Goal: Transaction & Acquisition: Purchase product/service

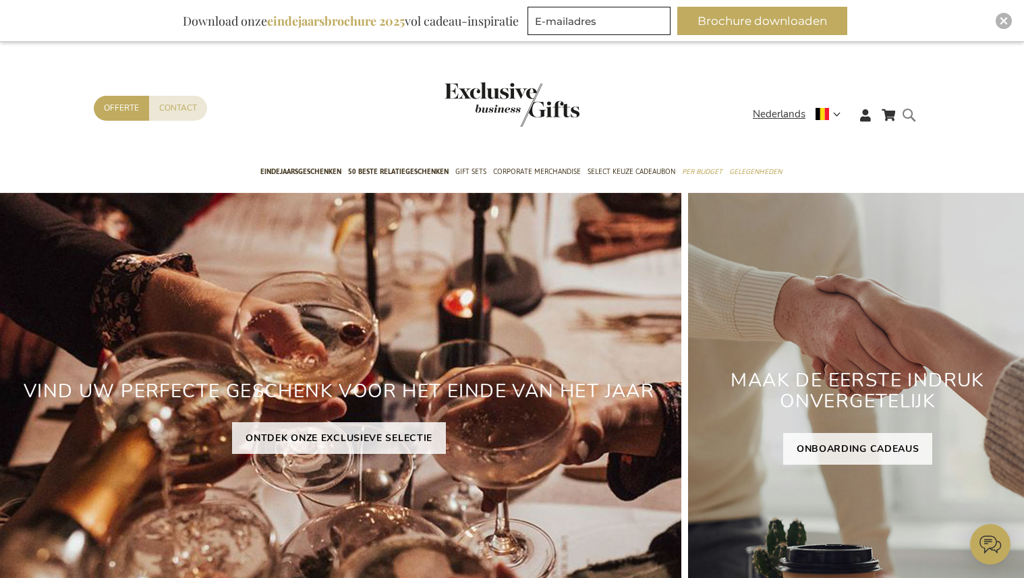
click at [909, 113] on form "Search Search" at bounding box center [912, 126] width 13 height 38
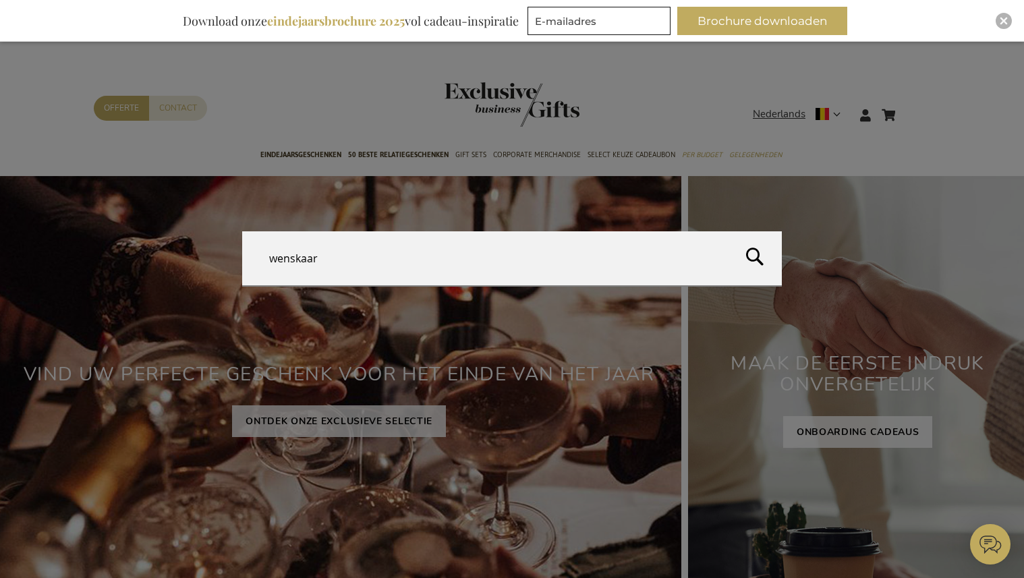
type input "wenskaart"
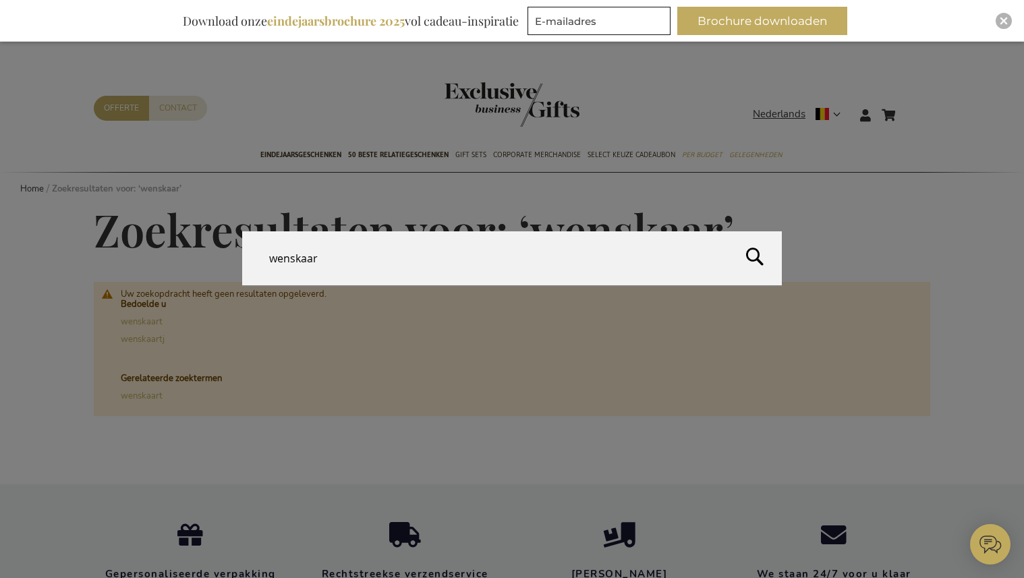
click at [913, 107] on form "Search wenskaar Search" at bounding box center [912, 107] width 13 height 0
type input "greeting cardr"
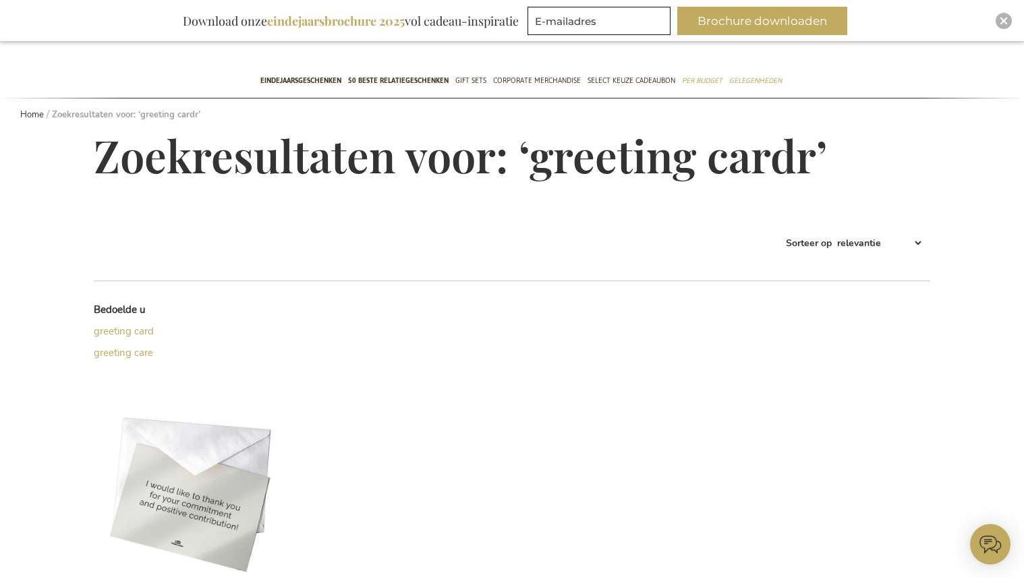
scroll to position [242, 0]
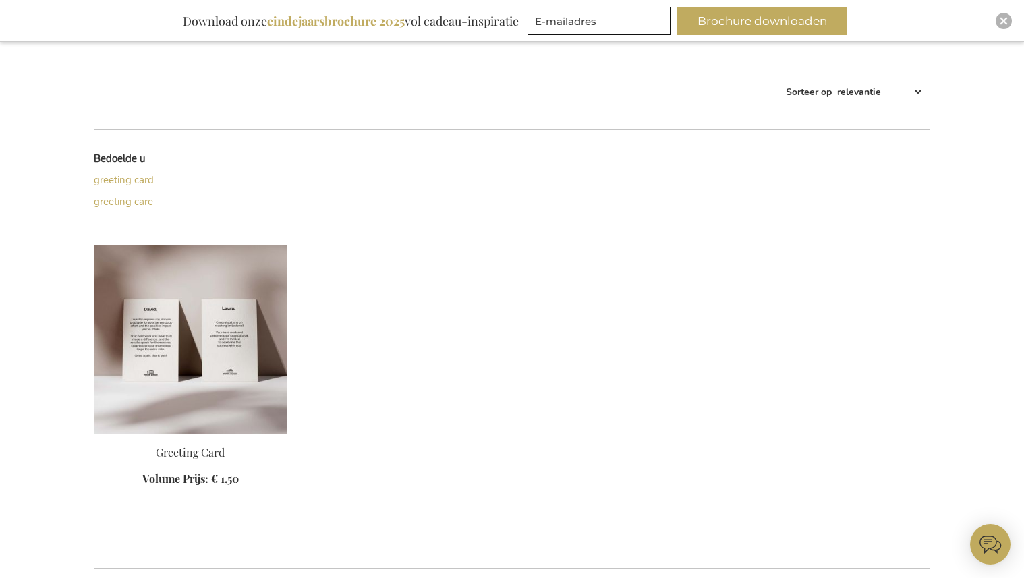
click at [221, 316] on img at bounding box center [190, 339] width 193 height 189
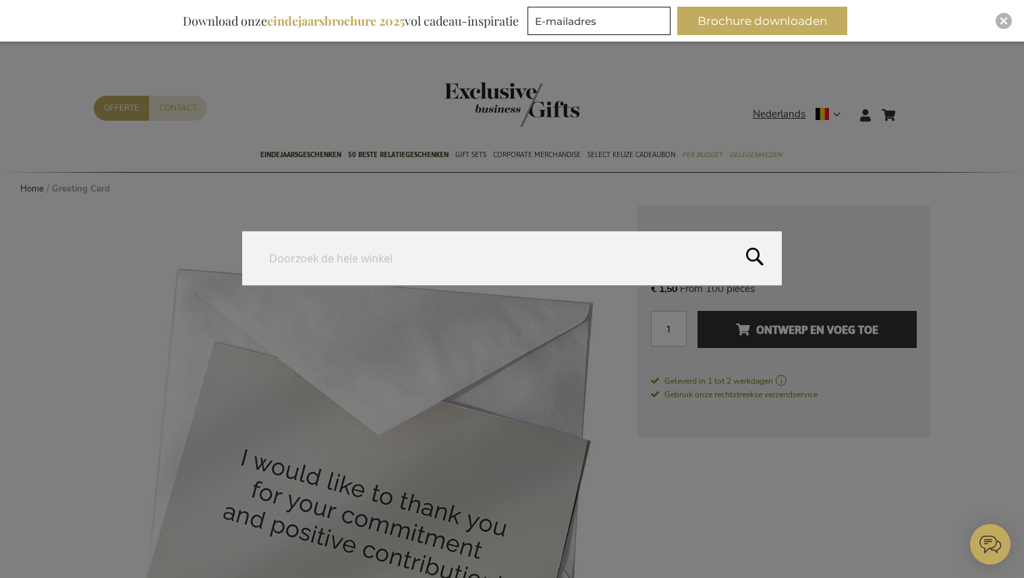
click at [916, 107] on form "Search Search" at bounding box center [912, 107] width 13 height 0
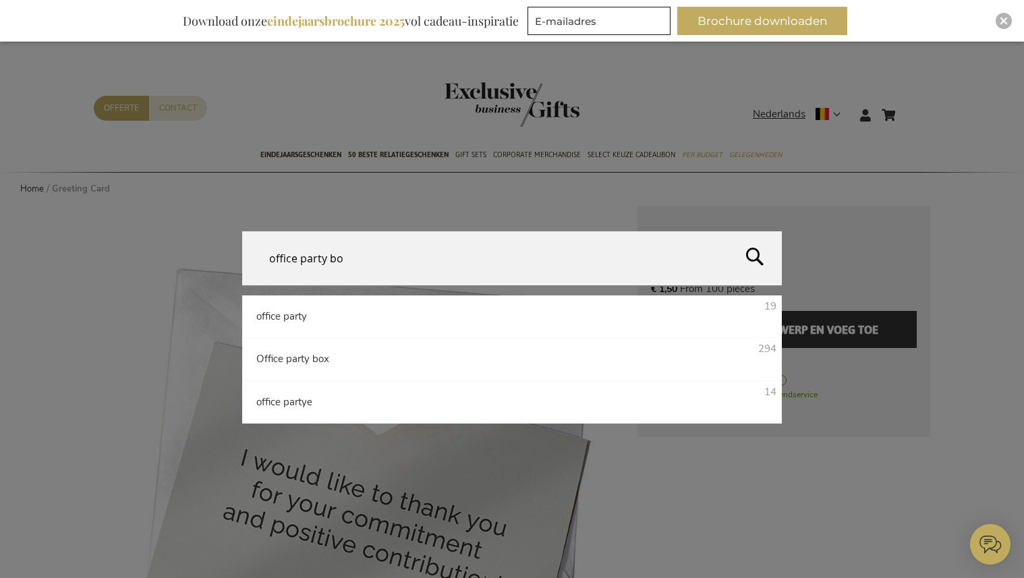
type input "office party box"
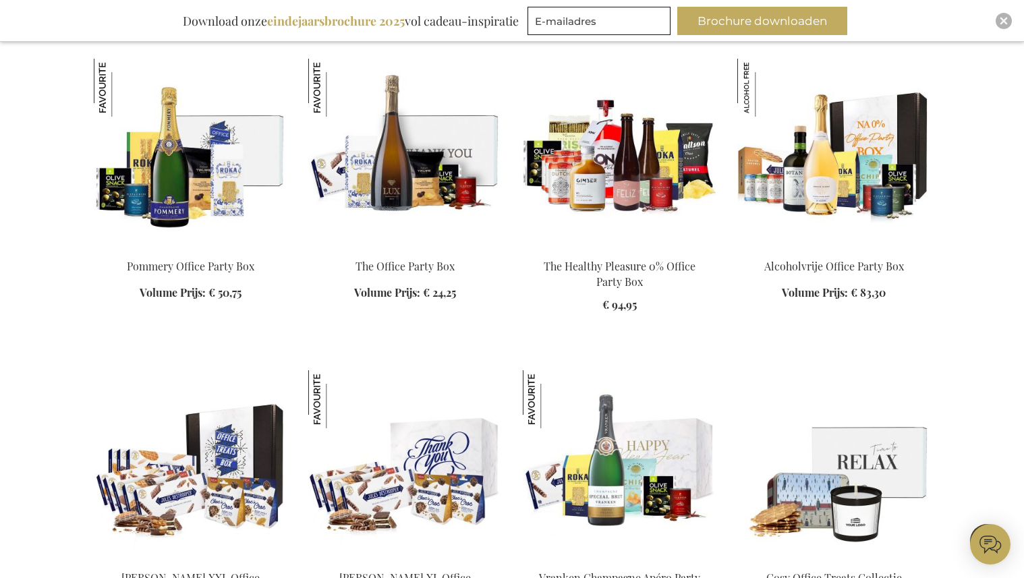
scroll to position [482, 0]
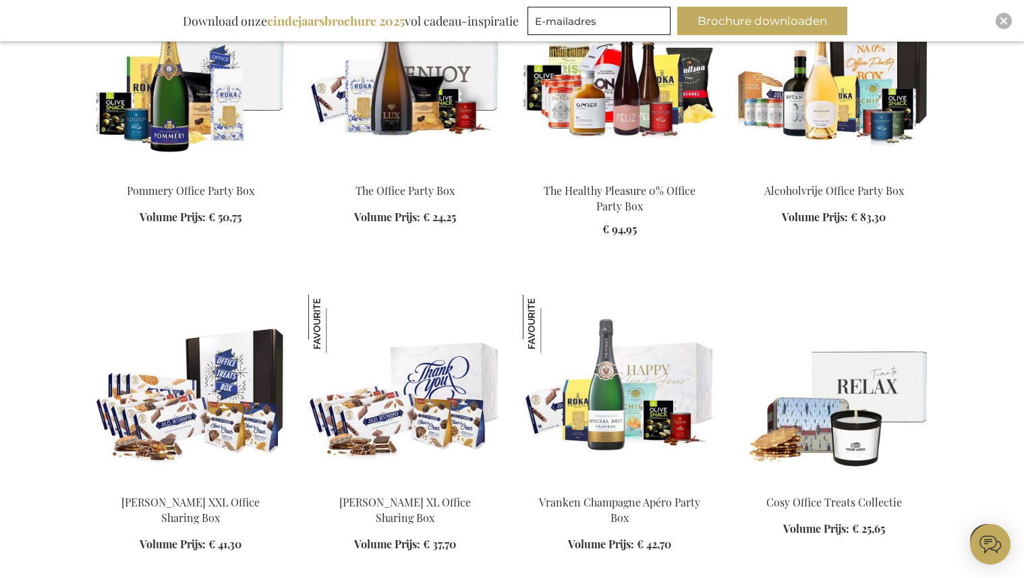
click at [435, 121] on img at bounding box center [404, 77] width 193 height 189
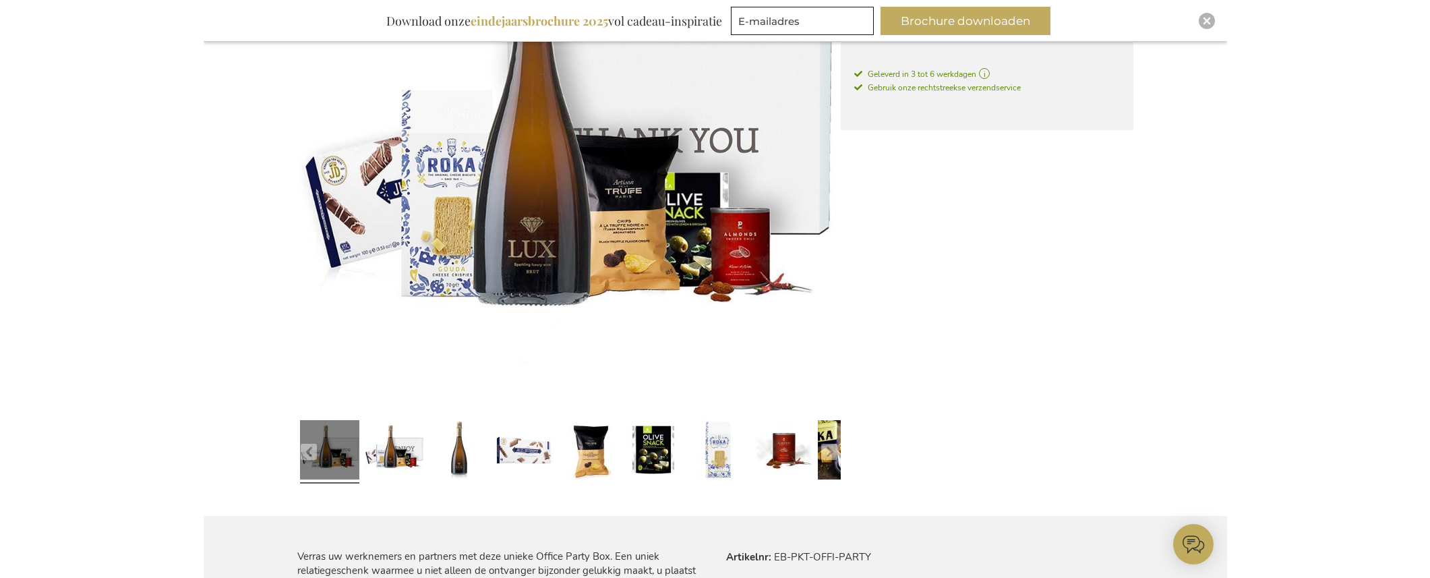
scroll to position [602, 0]
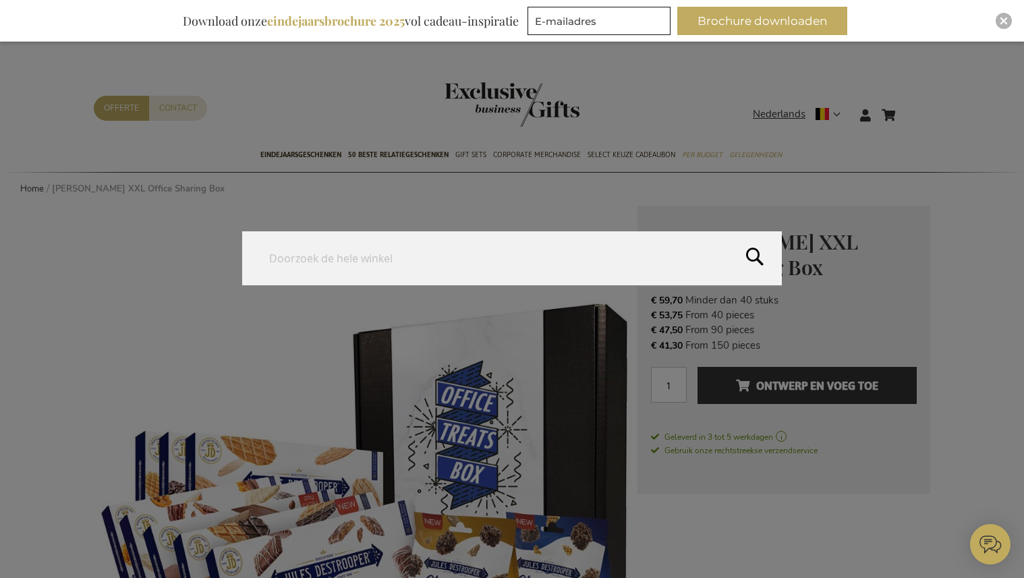
click at [916, 107] on form "Search Search" at bounding box center [912, 107] width 13 height 0
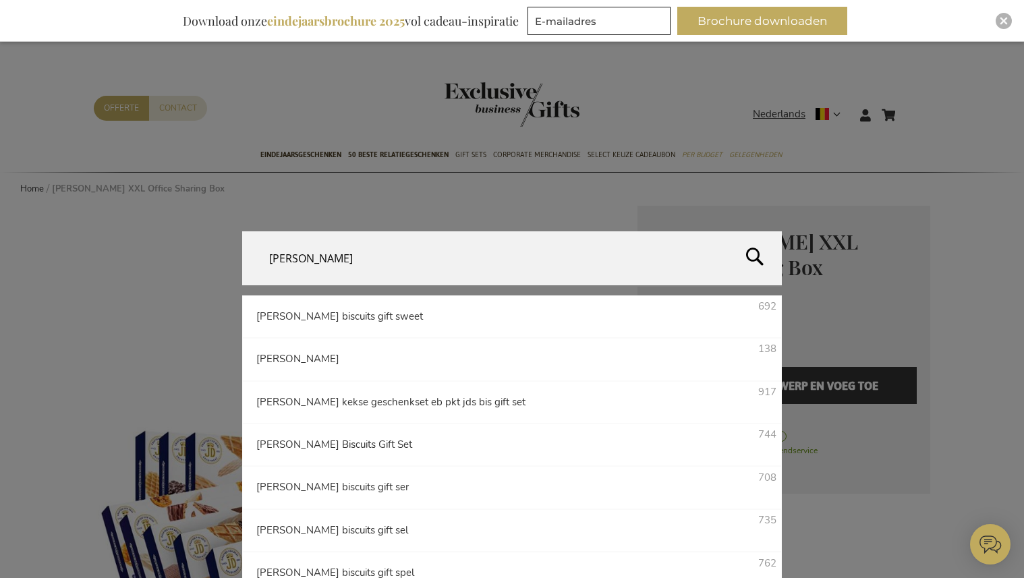
type input "[PERSON_NAME]"
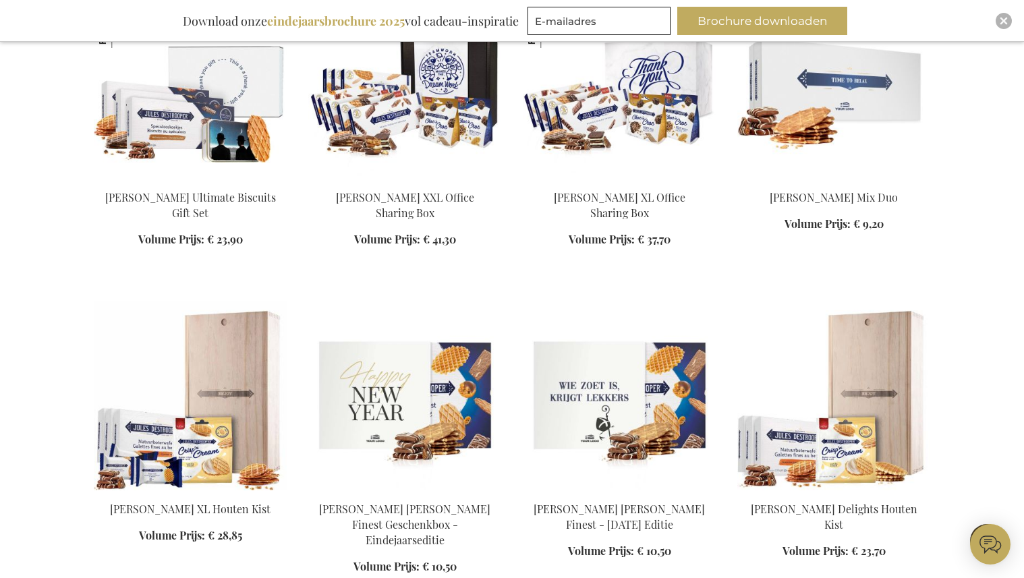
scroll to position [919, 0]
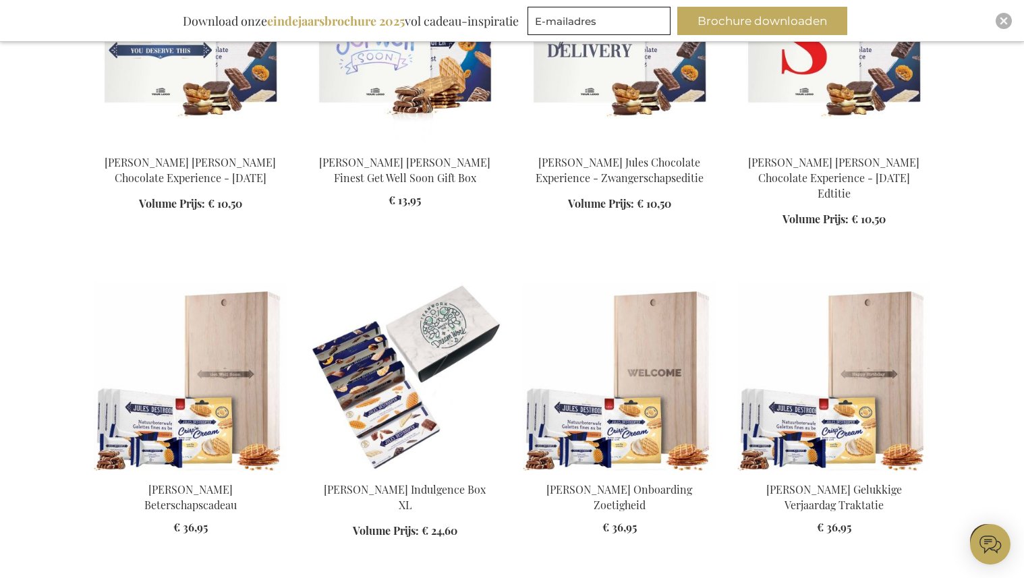
scroll to position [1877, 0]
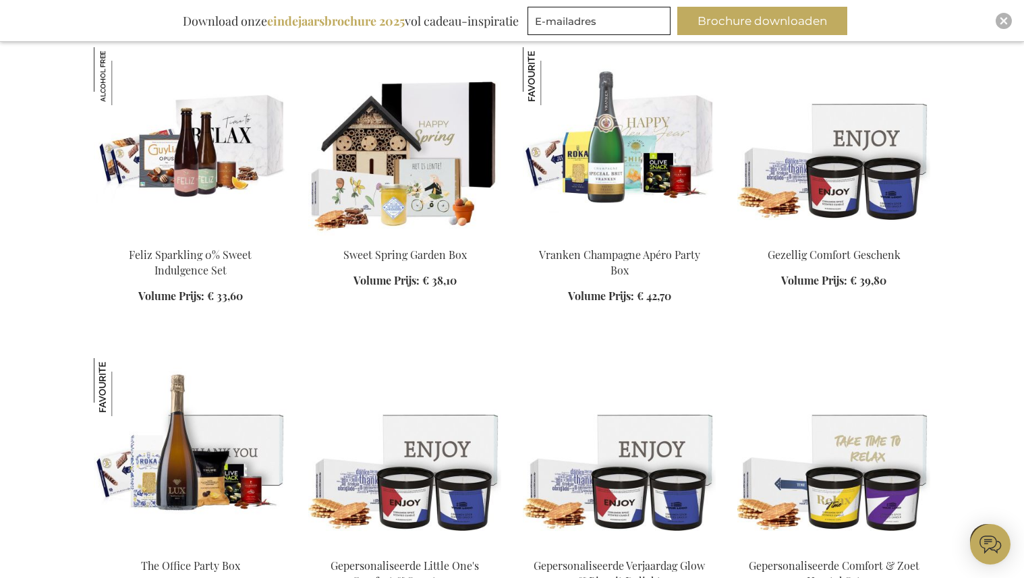
scroll to position [5830, 0]
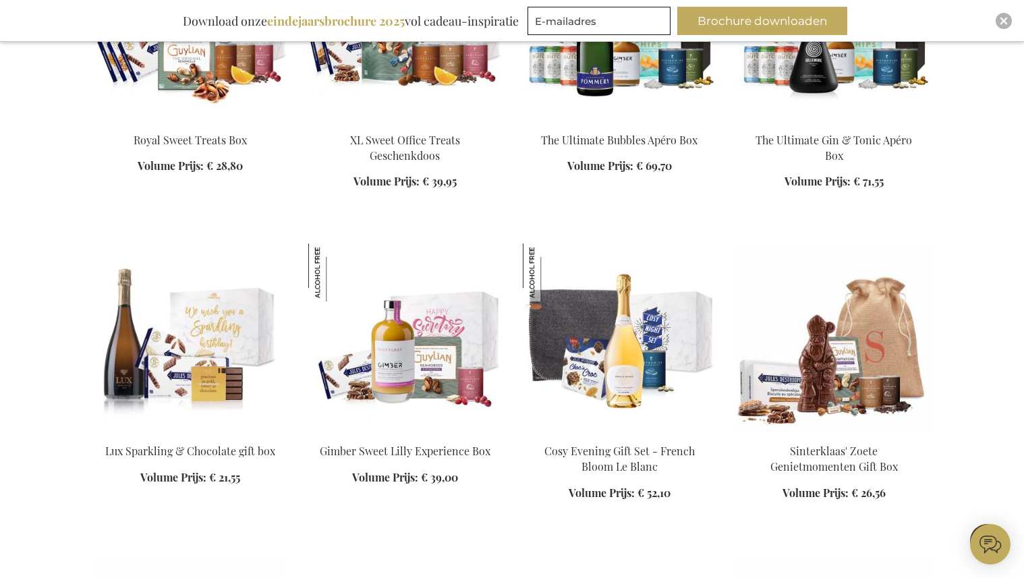
scroll to position [7900, 0]
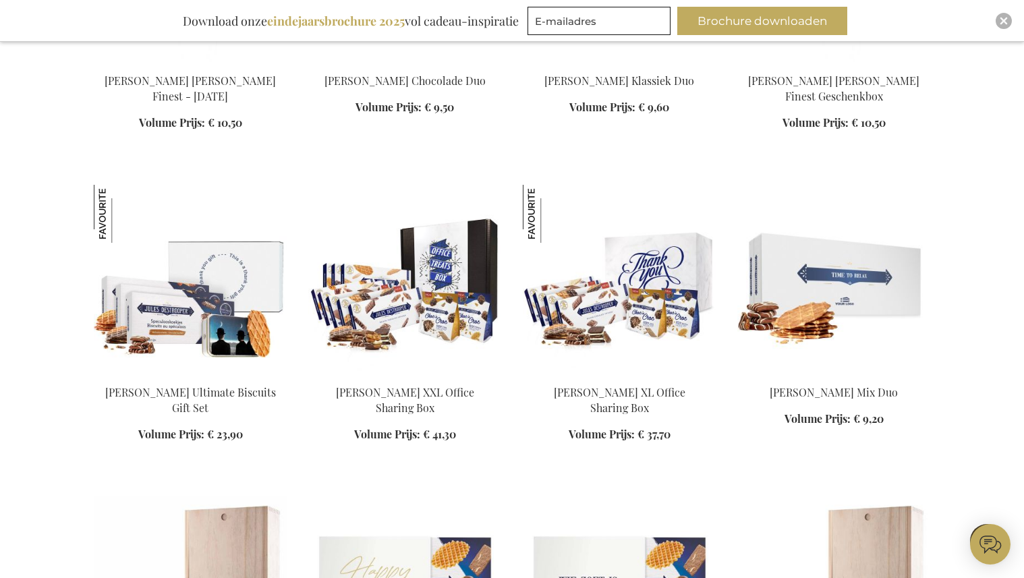
scroll to position [701, 0]
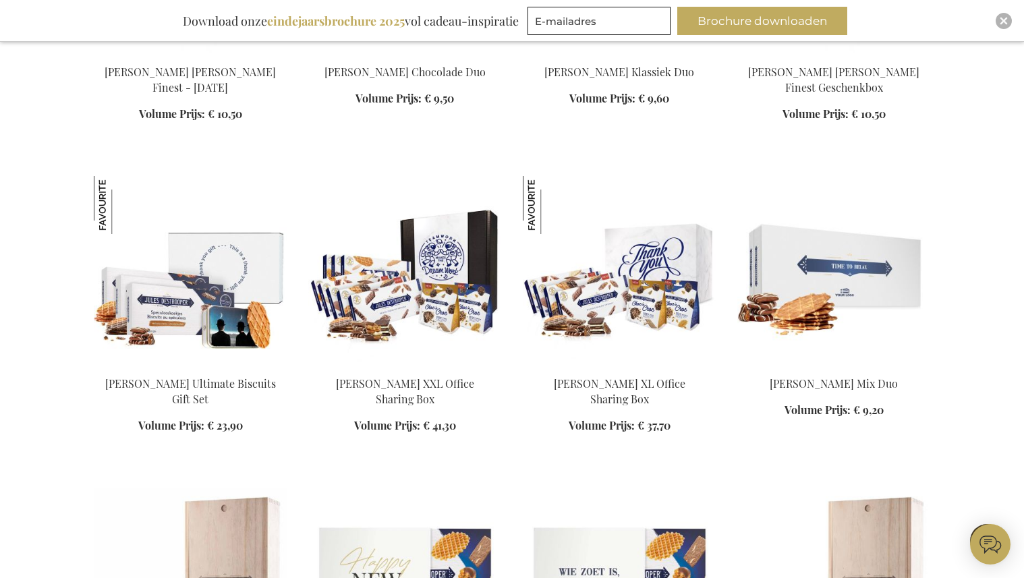
click at [451, 288] on img at bounding box center [404, 270] width 193 height 189
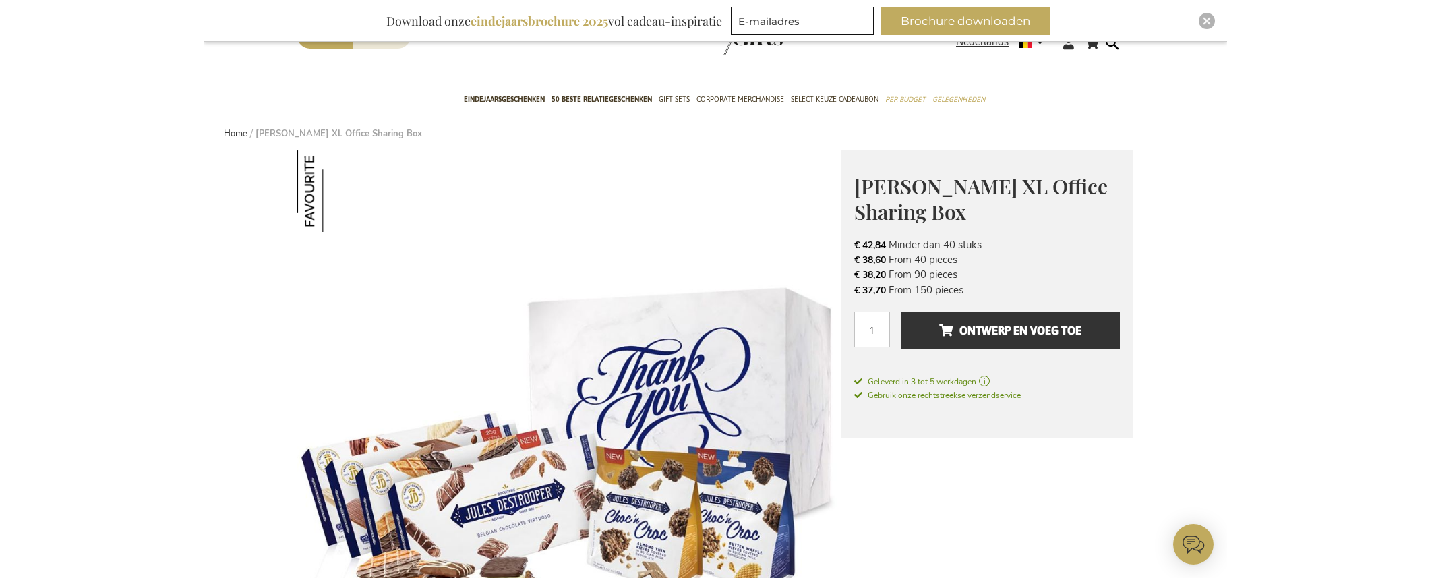
scroll to position [88, 0]
